Goal: Navigation & Orientation: Understand site structure

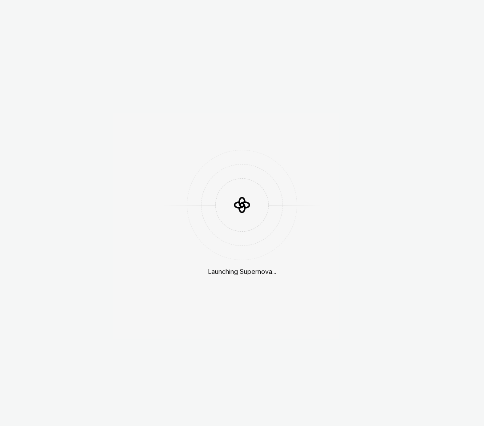
click at [429, 20] on div "Launching Supernova..." at bounding box center [242, 213] width 484 height 426
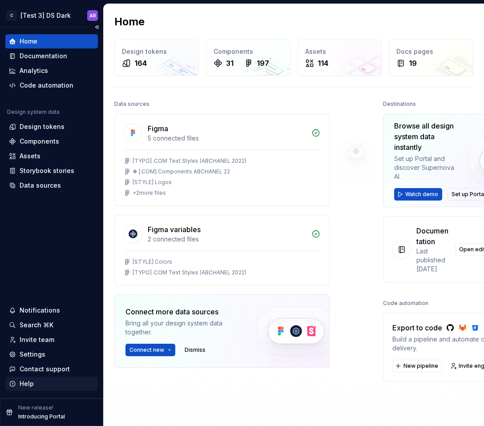
click at [14, 386] on icon "button" at bounding box center [12, 383] width 7 height 7
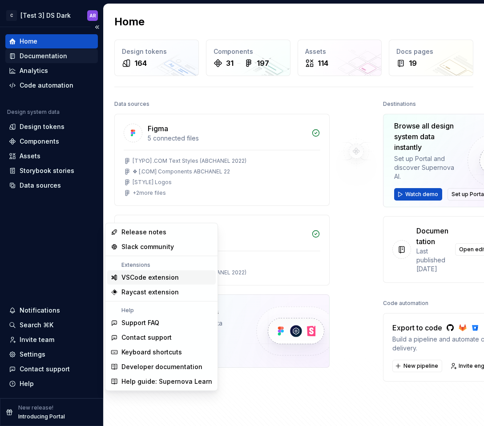
click at [59, 58] on div "Documentation" at bounding box center [44, 56] width 48 height 9
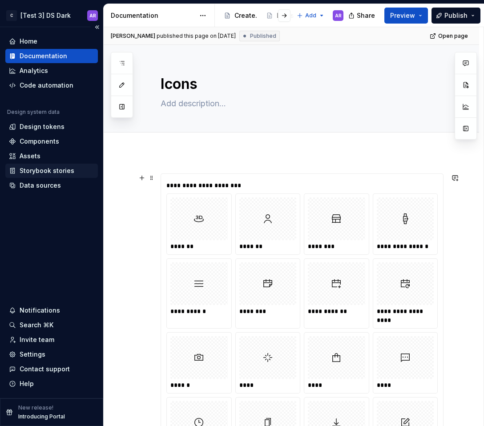
type textarea "*"
click at [39, 192] on div "Data sources" at bounding box center [51, 185] width 93 height 14
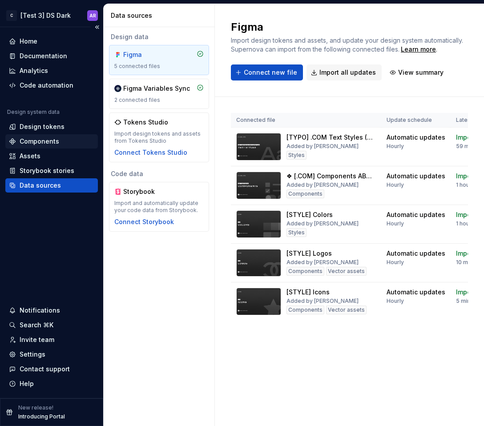
click at [53, 146] on div "Components" at bounding box center [51, 141] width 93 height 14
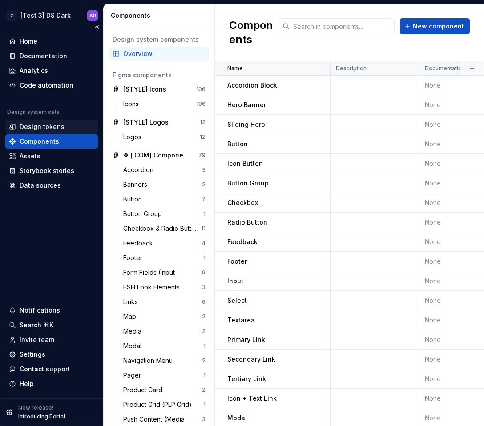
click at [44, 121] on div "Design tokens" at bounding box center [51, 127] width 93 height 14
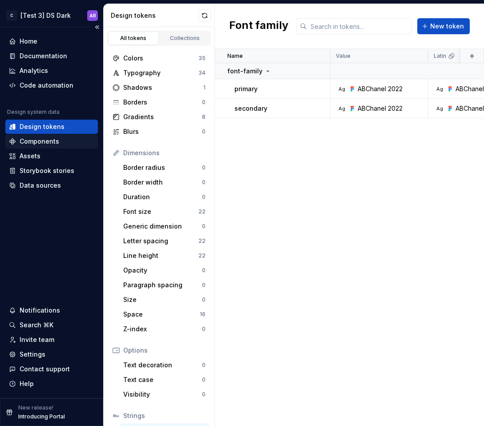
click at [48, 142] on div "Components" at bounding box center [40, 141] width 40 height 9
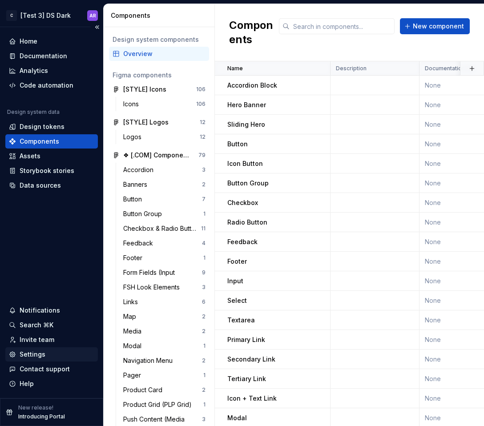
click at [43, 351] on div "Settings" at bounding box center [33, 354] width 26 height 9
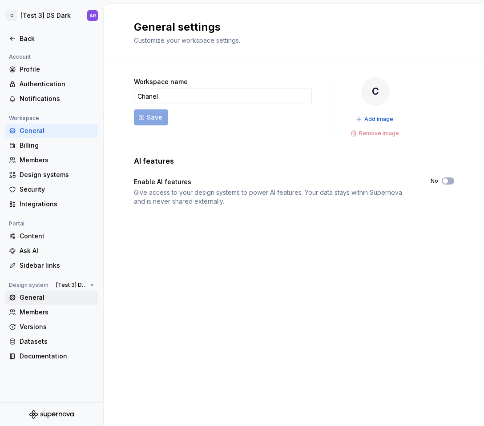
click at [68, 298] on div "General" at bounding box center [57, 297] width 75 height 9
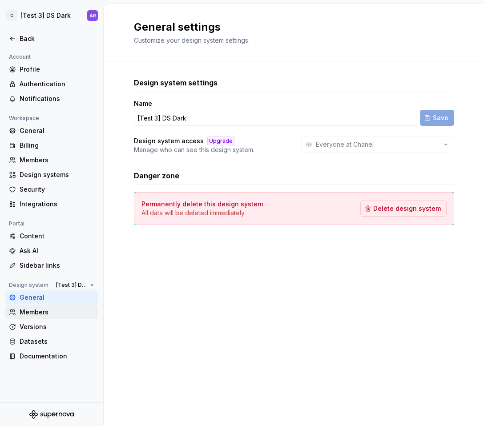
click at [65, 309] on div "Members" at bounding box center [57, 312] width 75 height 9
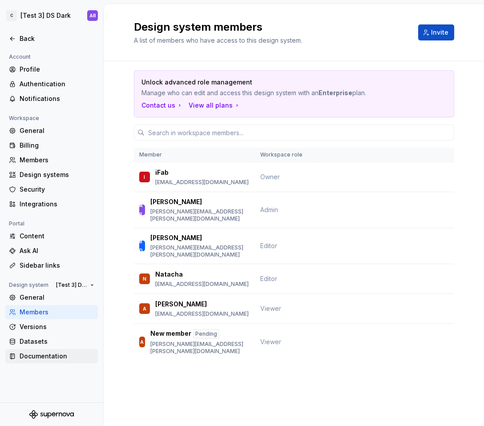
click at [57, 352] on div "Documentation" at bounding box center [51, 356] width 93 height 14
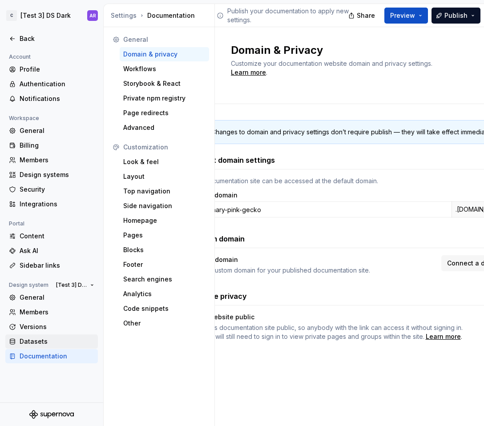
click at [59, 343] on div "Datasets" at bounding box center [57, 341] width 75 height 9
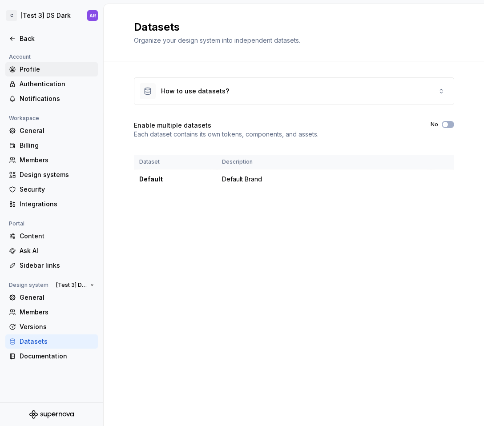
click at [48, 69] on div "Profile" at bounding box center [57, 69] width 75 height 9
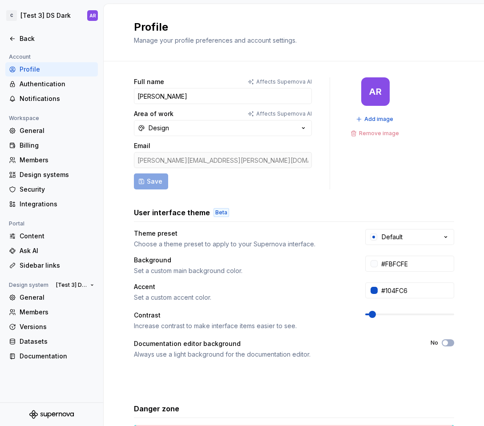
scroll to position [84, 0]
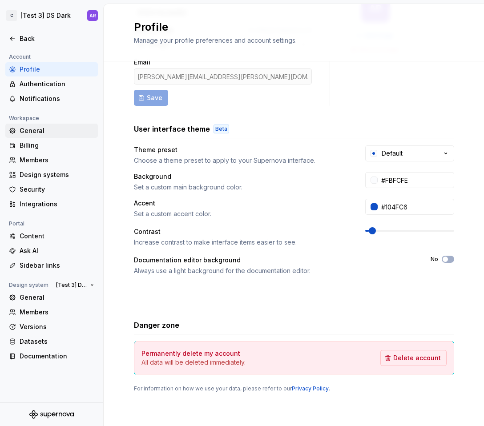
click at [44, 133] on div "General" at bounding box center [57, 130] width 75 height 9
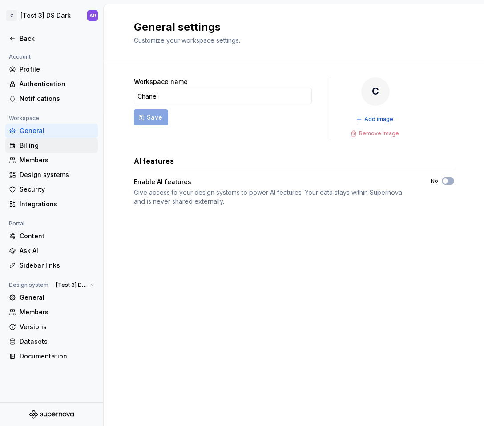
click at [44, 149] on div "Billing" at bounding box center [57, 145] width 75 height 9
